Goal: Check status: Check status

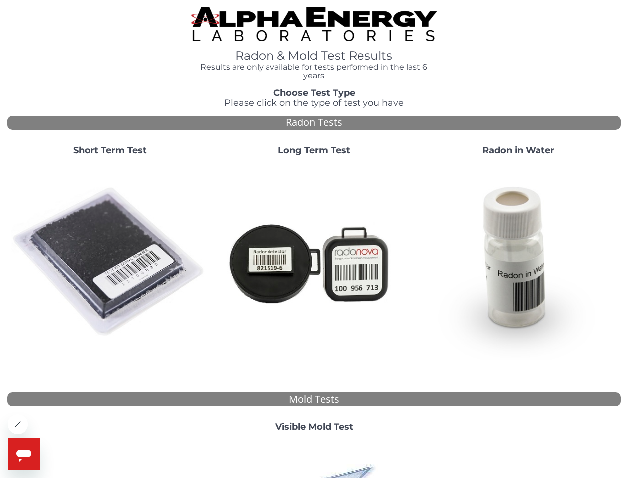
click at [109, 151] on strong "Short Term Test" at bounding box center [110, 150] width 74 height 11
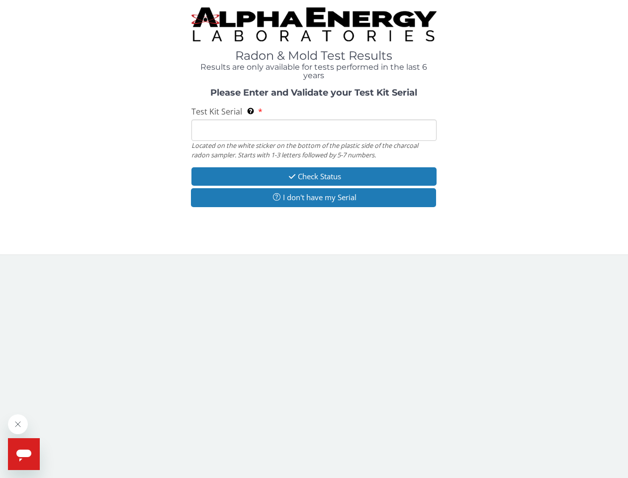
click at [109, 262] on body "Radon & Mold Test Results Results are only available for tests performed in the…" at bounding box center [314, 239] width 628 height 478
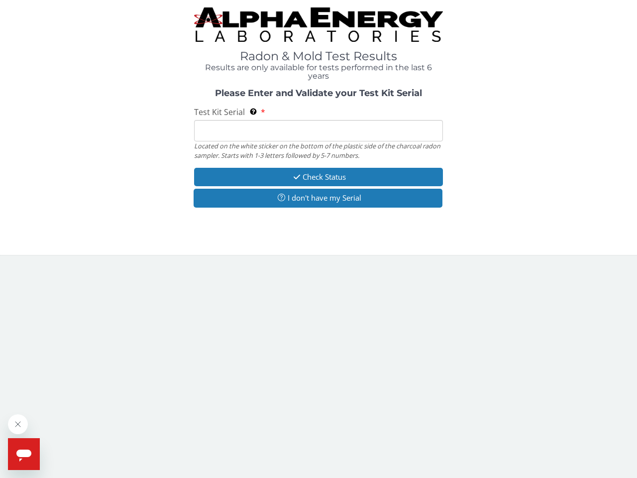
click at [314, 151] on div "Located on the white sticker on the bottom of the plastic side of the charcoal …" at bounding box center [318, 150] width 249 height 18
click at [314, 262] on body "Radon & Mold Test Results Results are only available for tests performed in the…" at bounding box center [318, 239] width 637 height 478
click at [518, 151] on div "Please Enter and Validate your Test Kit Serial Test Kit Serial Located on the w…" at bounding box center [318, 149] width 622 height 121
click at [518, 262] on body "Radon & Mold Test Results Results are only available for tests performed in the…" at bounding box center [318, 239] width 637 height 478
click at [314, 427] on body "Radon & Mold Test Results Results are only available for tests performed in the…" at bounding box center [318, 239] width 637 height 478
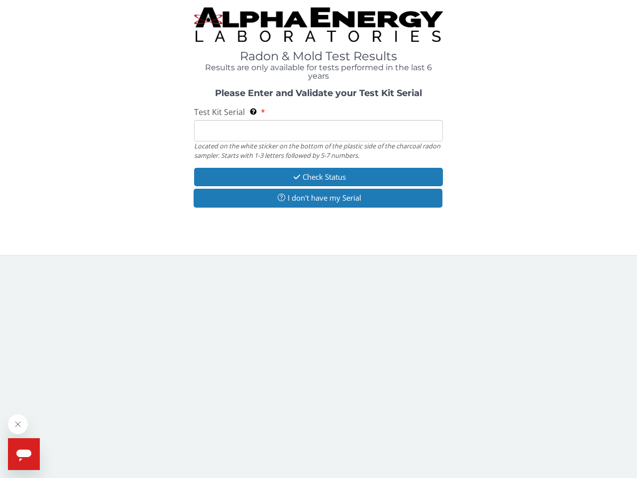
click at [314, 459] on body "Radon & Mold Test Results Results are only available for tests performed in the…" at bounding box center [318, 239] width 637 height 478
click at [18, 424] on icon "Close message from company" at bounding box center [17, 423] width 5 height 5
